Goal: Find contact information: Find contact information

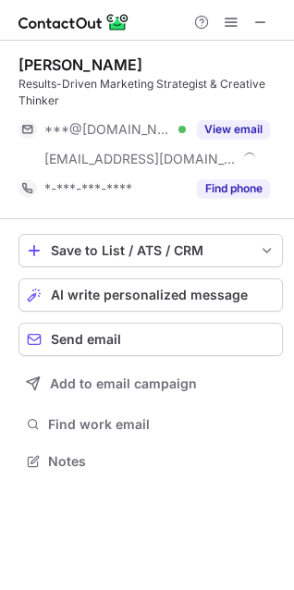
scroll to position [447, 294]
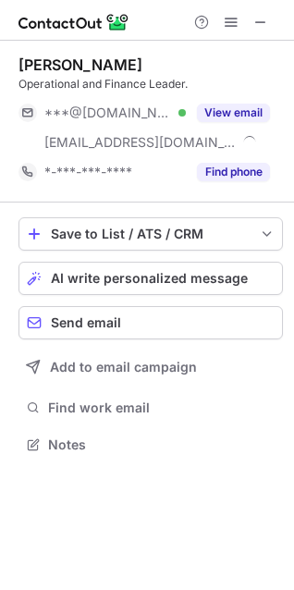
scroll to position [432, 294]
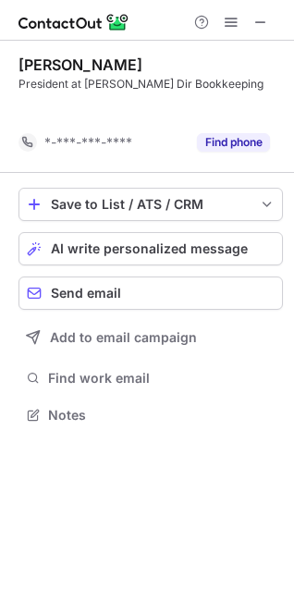
scroll to position [9, 9]
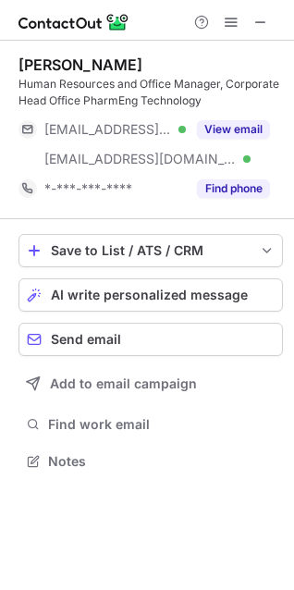
scroll to position [447, 294]
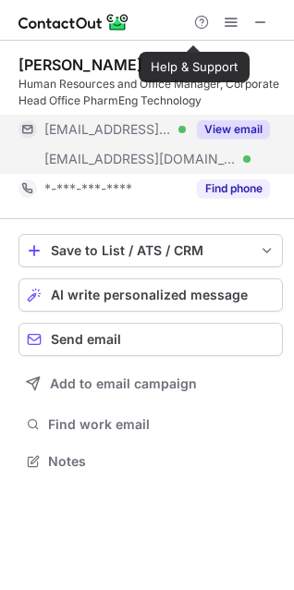
click at [215, 130] on button "View email" at bounding box center [233, 129] width 73 height 18
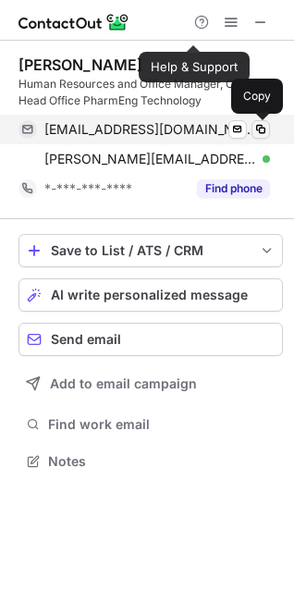
click at [260, 123] on span at bounding box center [260, 129] width 15 height 15
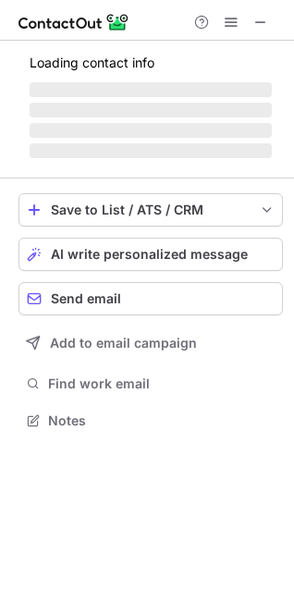
scroll to position [418, 294]
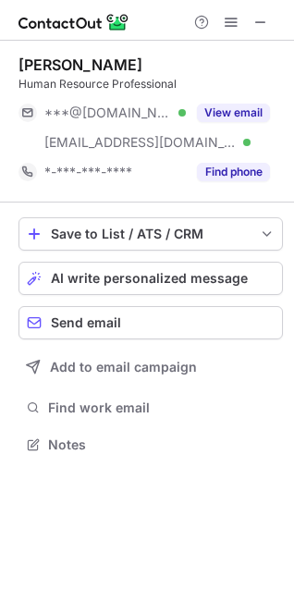
scroll to position [432, 294]
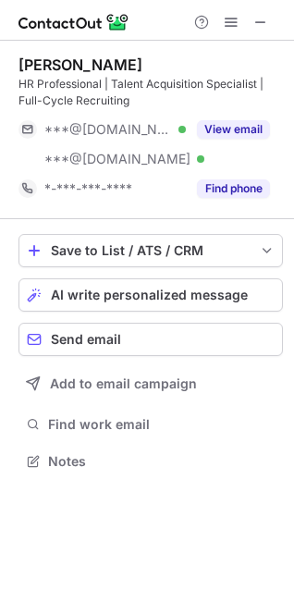
scroll to position [447, 294]
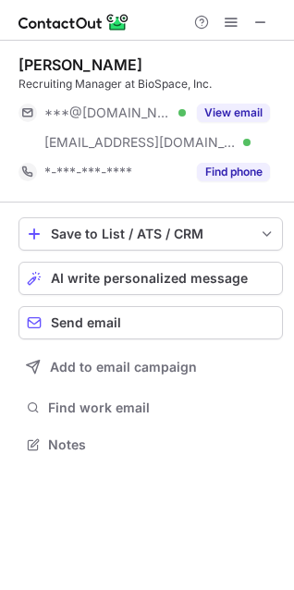
scroll to position [432, 294]
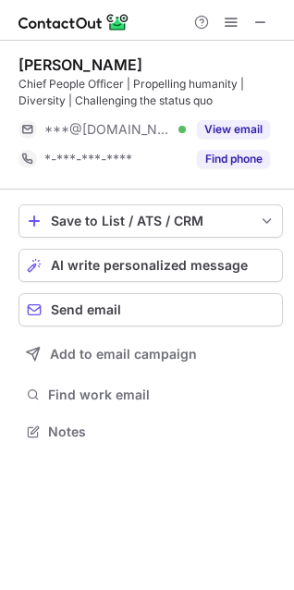
scroll to position [418, 294]
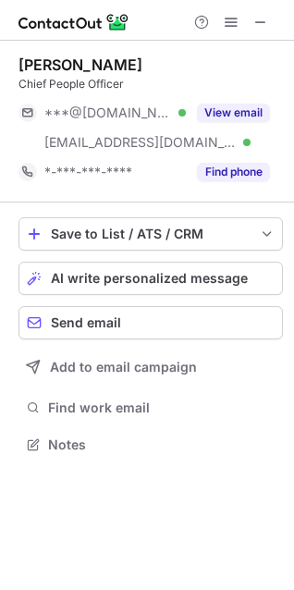
scroll to position [432, 294]
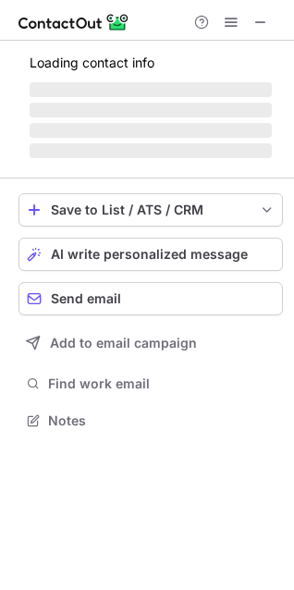
scroll to position [447, 294]
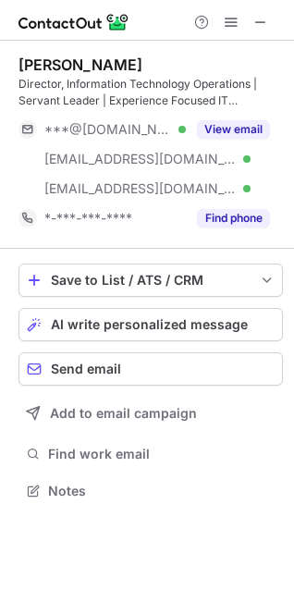
scroll to position [478, 294]
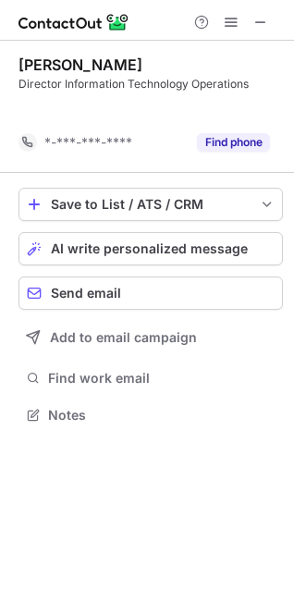
scroll to position [9, 9]
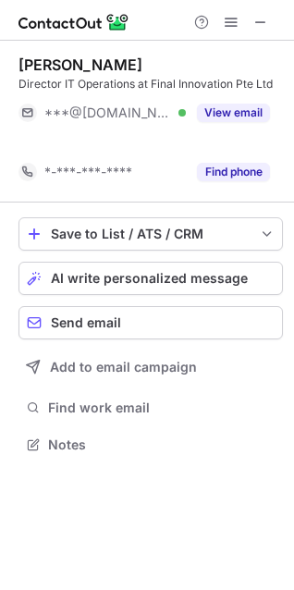
scroll to position [401, 294]
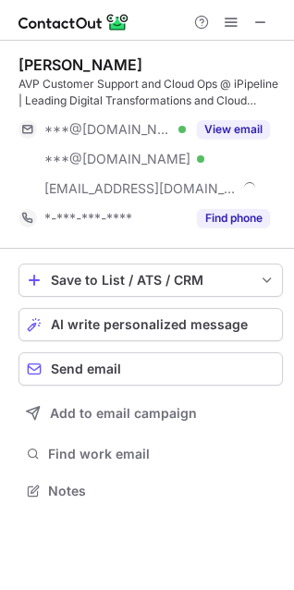
scroll to position [478, 294]
